Goal: Find contact information: Find contact information

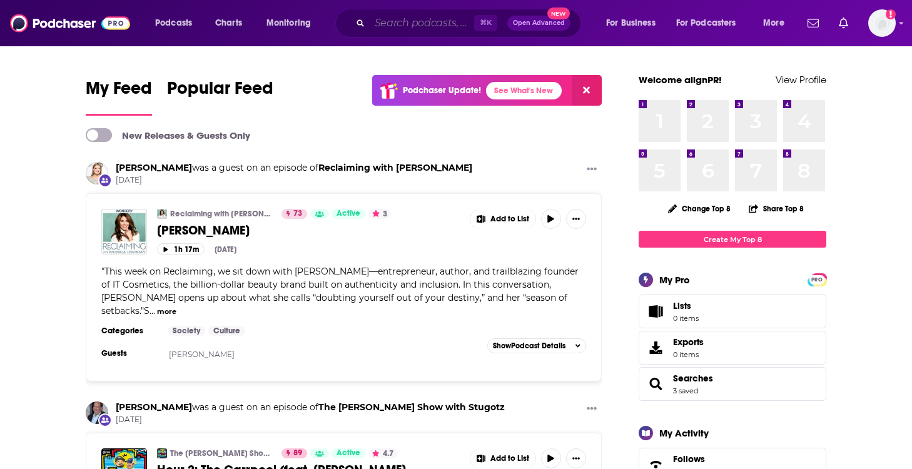
click at [439, 26] on input "Search podcasts, credits, & more..." at bounding box center [422, 23] width 105 height 20
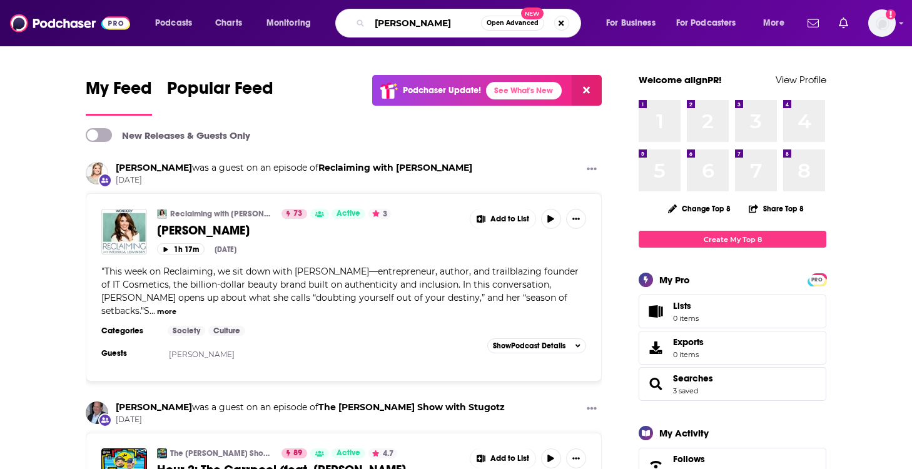
drag, startPoint x: 436, startPoint y: 18, endPoint x: 347, endPoint y: 18, distance: 88.2
click at [347, 18] on div "[PERSON_NAME] Open Advanced New" at bounding box center [458, 23] width 246 height 29
type input "not gonna lie"
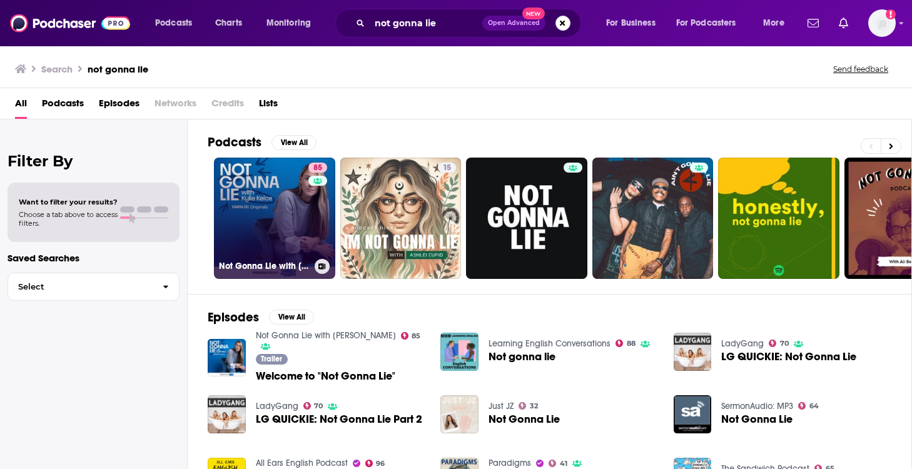
click at [289, 239] on link "85 Not Gonna Lie with [PERSON_NAME]" at bounding box center [274, 218] width 121 height 121
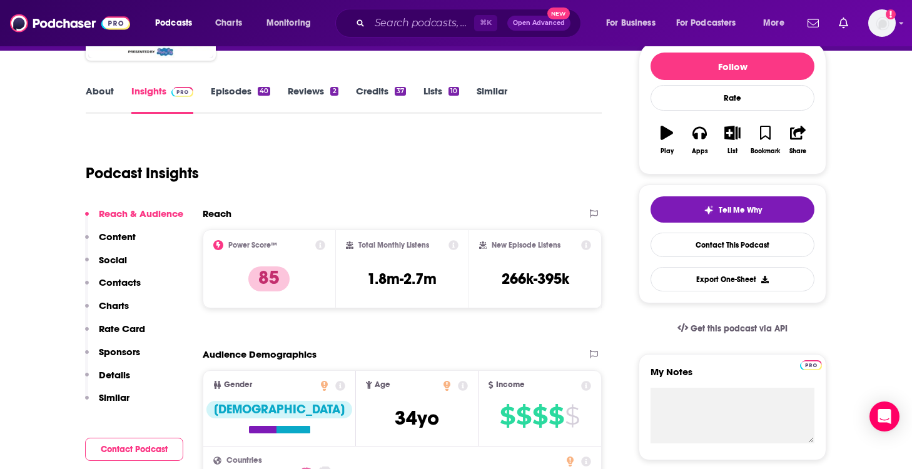
scroll to position [146, 0]
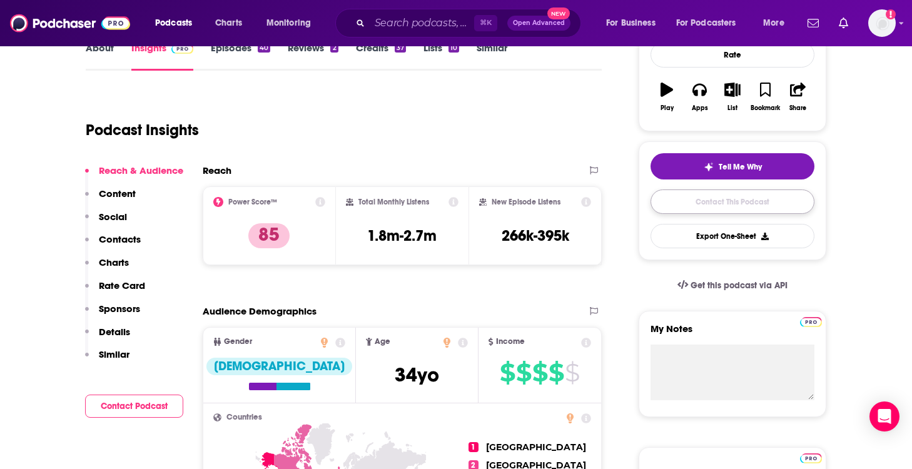
click at [735, 208] on link "Contact This Podcast" at bounding box center [733, 202] width 164 height 24
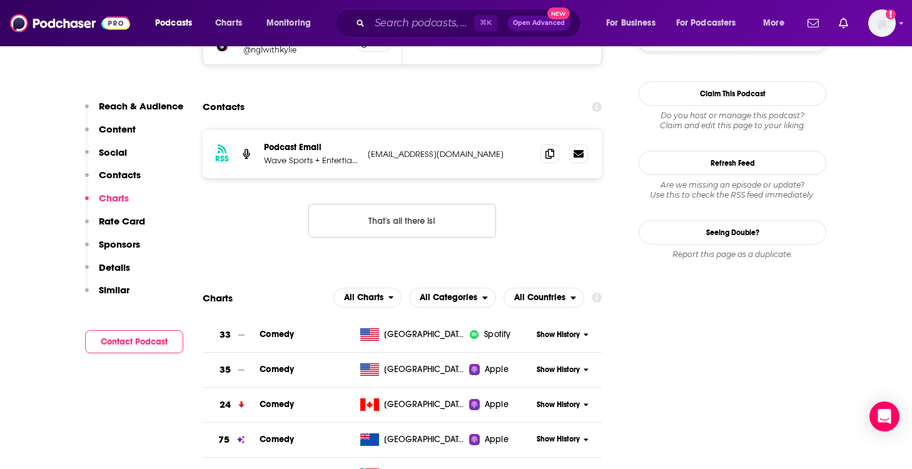
scroll to position [1218, 0]
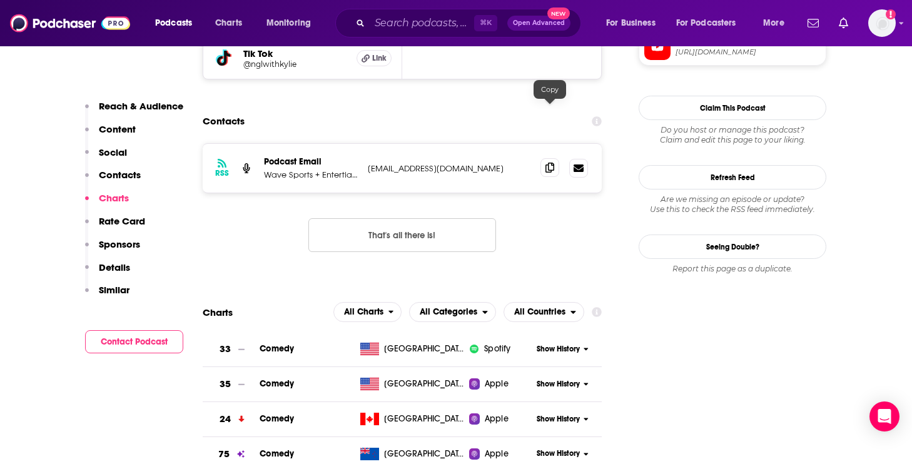
click at [546, 163] on icon at bounding box center [550, 168] width 9 height 10
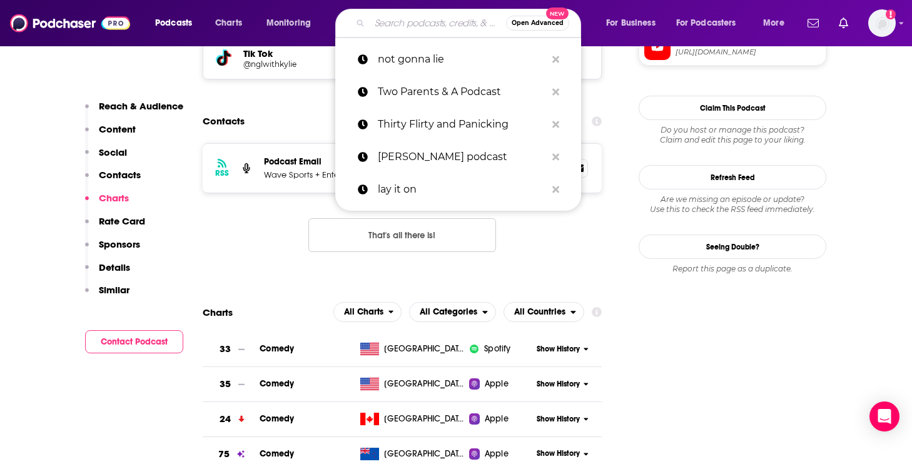
click at [384, 18] on input "Search podcasts, credits, & more..." at bounding box center [438, 23] width 136 height 20
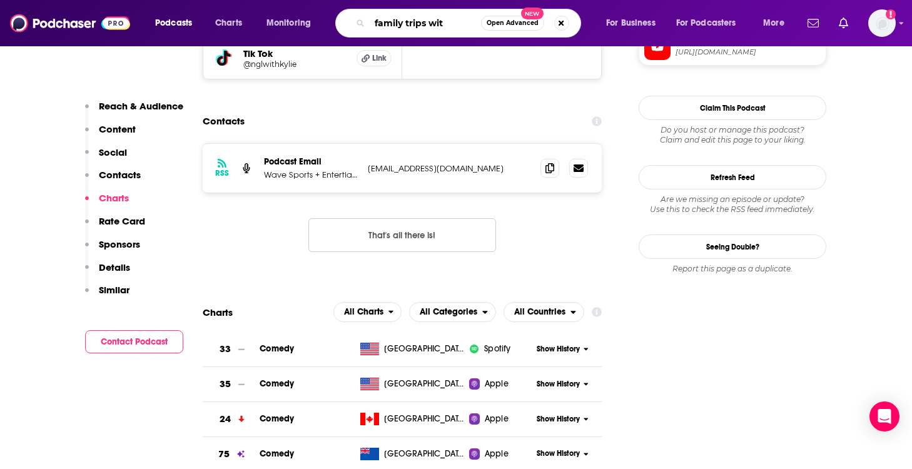
type input "family trips with"
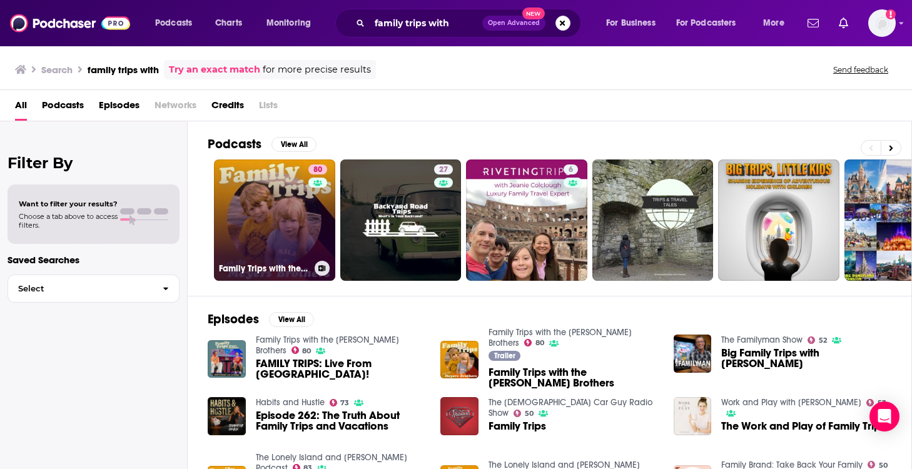
click at [267, 210] on link "80 Family Trips with the [PERSON_NAME] Brothers" at bounding box center [274, 220] width 121 height 121
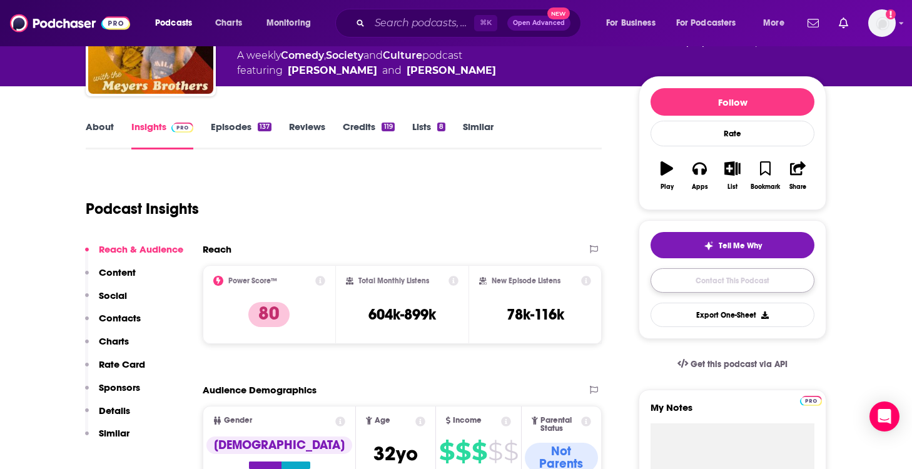
click at [720, 287] on link "Contact This Podcast" at bounding box center [733, 280] width 164 height 24
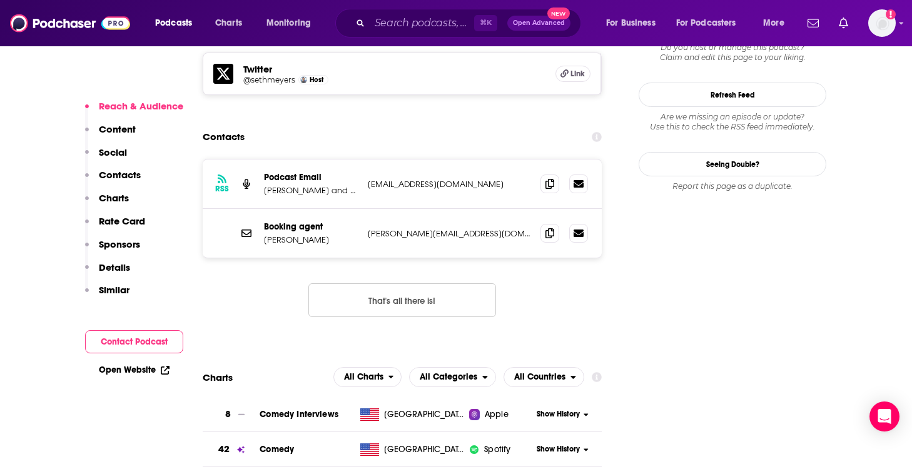
scroll to position [1153, 0]
click at [552, 228] on icon at bounding box center [550, 233] width 9 height 10
click at [545, 175] on span at bounding box center [550, 184] width 19 height 19
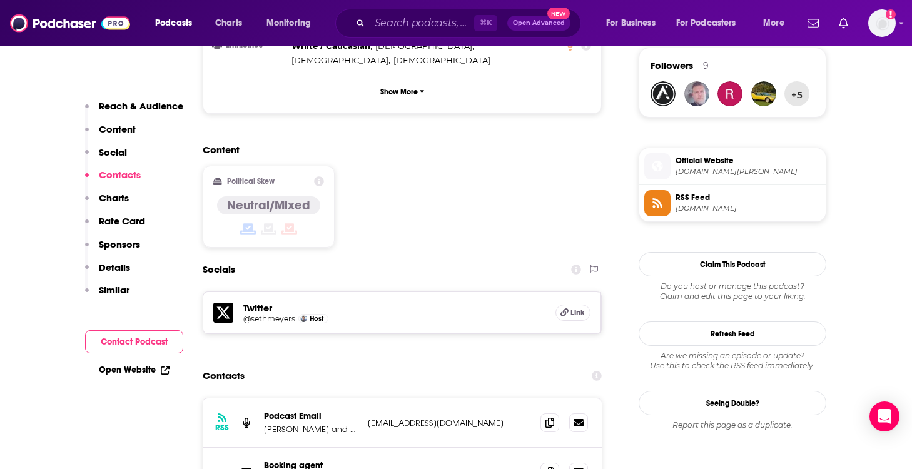
scroll to position [862, 0]
